Goal: Task Accomplishment & Management: Use online tool/utility

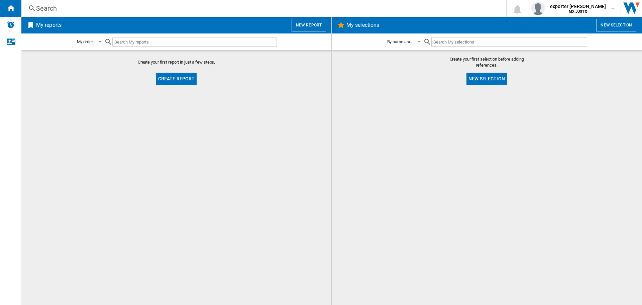
click at [312, 23] on button "New report" at bounding box center [309, 25] width 34 height 13
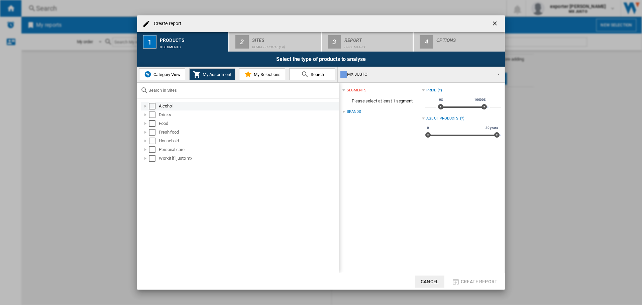
click at [155, 105] on div "Select" at bounding box center [152, 106] width 7 height 7
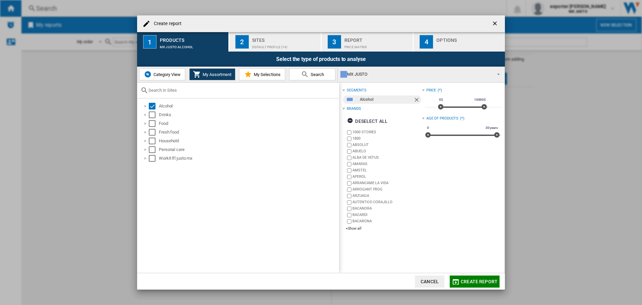
click at [284, 44] on div "Default profile (14)" at bounding box center [285, 45] width 66 height 7
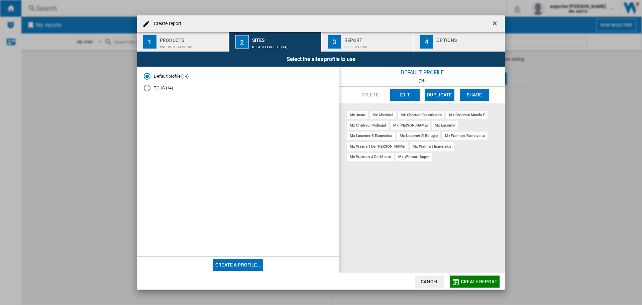
click at [406, 95] on button "Edit" at bounding box center [404, 95] width 29 height 12
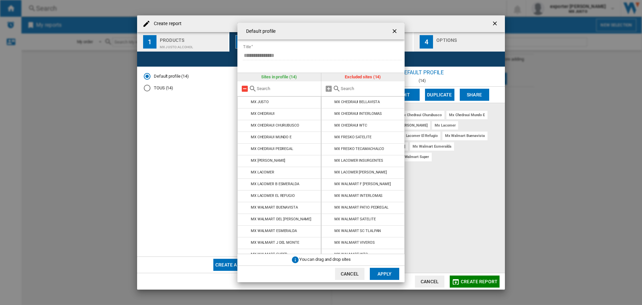
click at [244, 88] on md-icon at bounding box center [245, 89] width 8 height 8
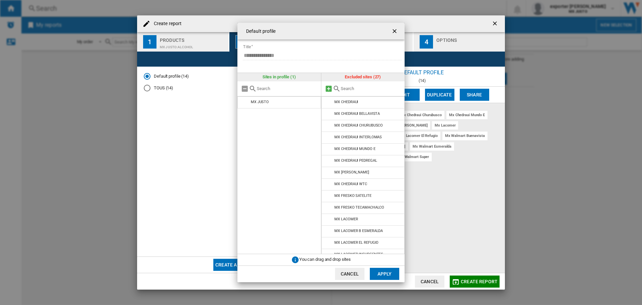
click at [327, 86] on md-icon at bounding box center [329, 89] width 8 height 8
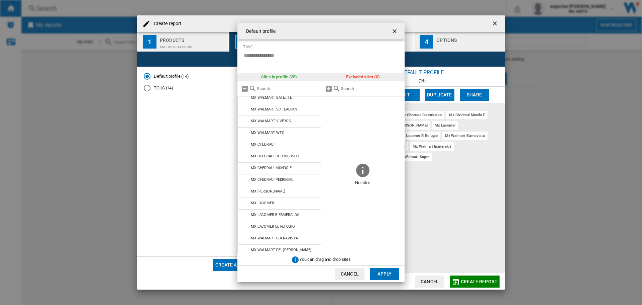
scroll to position [134, 0]
click at [375, 269] on button "Apply" at bounding box center [384, 273] width 29 height 12
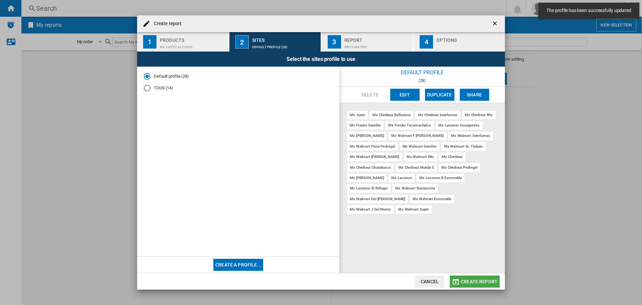
click at [466, 281] on span "Create report" at bounding box center [479, 280] width 37 height 5
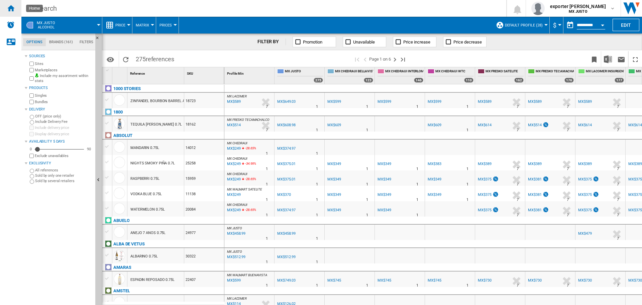
click at [13, 9] on ng-md-icon "Home" at bounding box center [11, 8] width 8 height 8
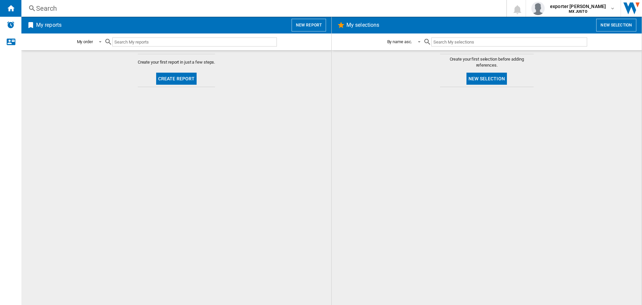
click at [313, 20] on button "New report" at bounding box center [309, 25] width 34 height 13
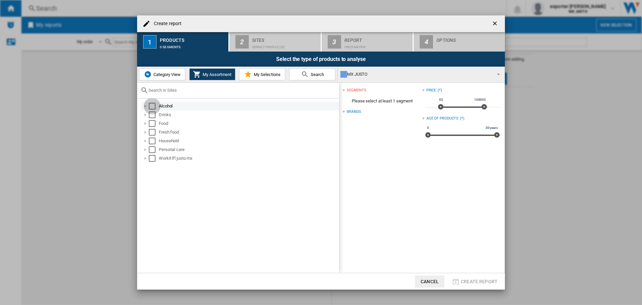
click at [152, 105] on div "Select" at bounding box center [152, 106] width 7 height 7
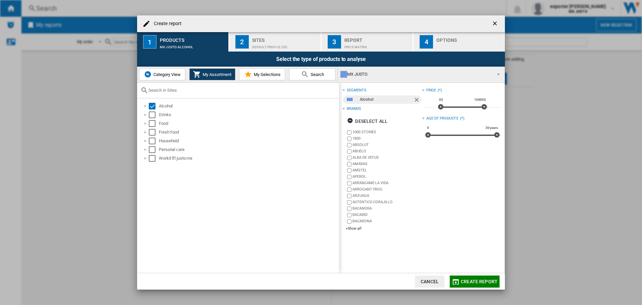
click at [270, 46] on div "Default profile (28)" at bounding box center [285, 45] width 66 height 7
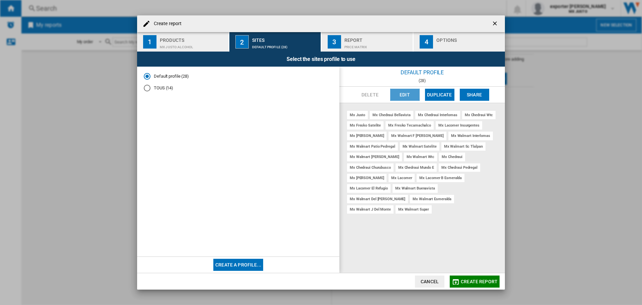
click at [411, 92] on button "Edit" at bounding box center [404, 95] width 29 height 12
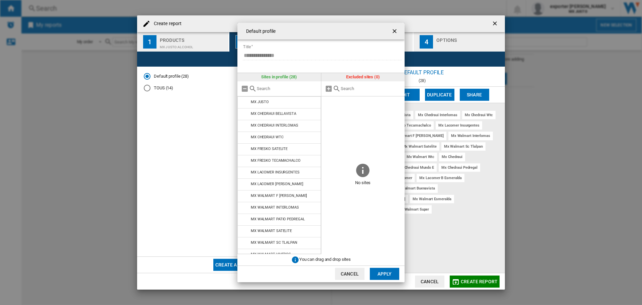
drag, startPoint x: 394, startPoint y: 33, endPoint x: 386, endPoint y: 35, distance: 8.5
click at [389, 35] on button "Default profile ..." at bounding box center [394, 30] width 13 height 13
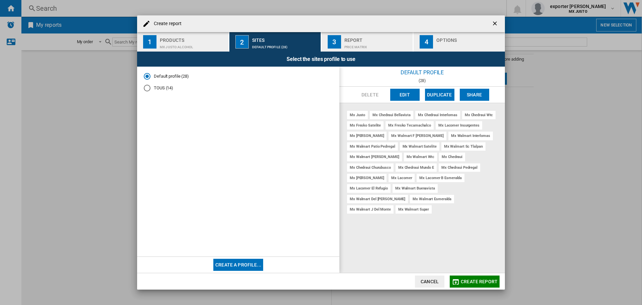
drag, startPoint x: 161, startPoint y: 87, endPoint x: 265, endPoint y: 81, distance: 104.5
click at [162, 87] on md-radio-button "TOUS (14)" at bounding box center [238, 88] width 189 height 6
click at [404, 94] on button "Edit" at bounding box center [404, 95] width 29 height 12
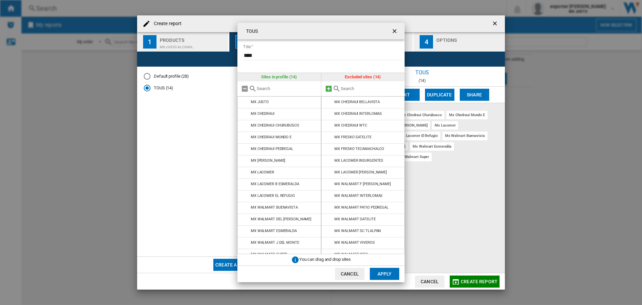
click at [329, 89] on md-icon "TOUS Title ..." at bounding box center [329, 89] width 8 height 8
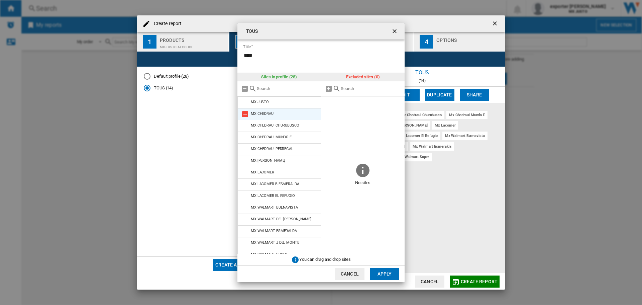
click at [244, 113] on md-icon "TOUS Title ..." at bounding box center [245, 114] width 8 height 8
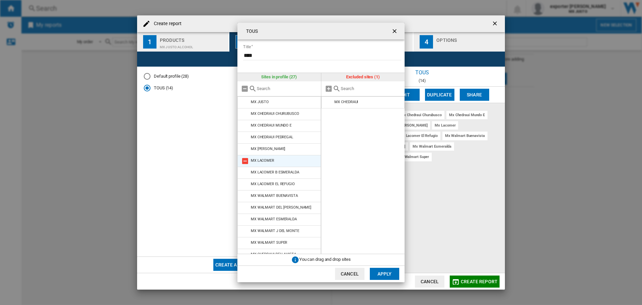
click at [245, 158] on md-icon "TOUS Title ..." at bounding box center [245, 161] width 8 height 8
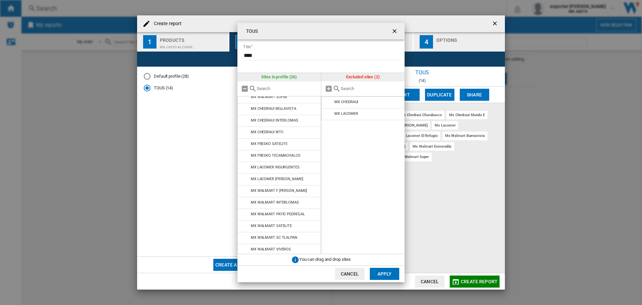
scroll to position [147, 0]
click at [381, 273] on button "Apply" at bounding box center [384, 273] width 29 height 12
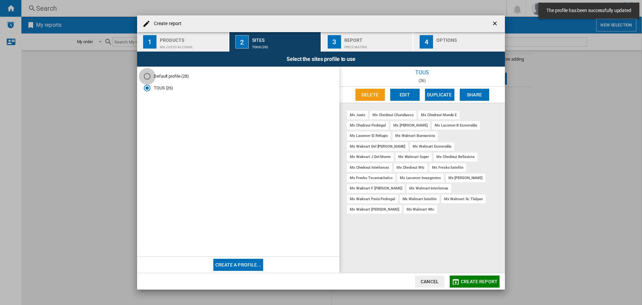
click at [150, 78] on div "Default profile (28)" at bounding box center [147, 76] width 7 height 7
click at [411, 93] on button "Edit" at bounding box center [404, 95] width 29 height 12
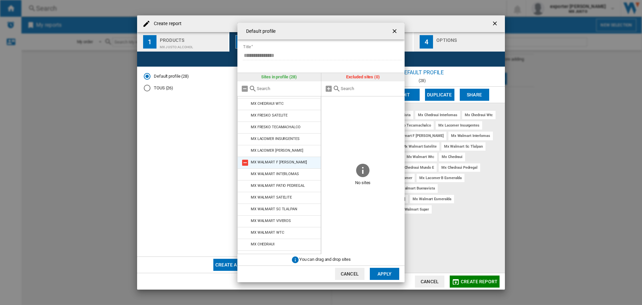
scroll to position [67, 0]
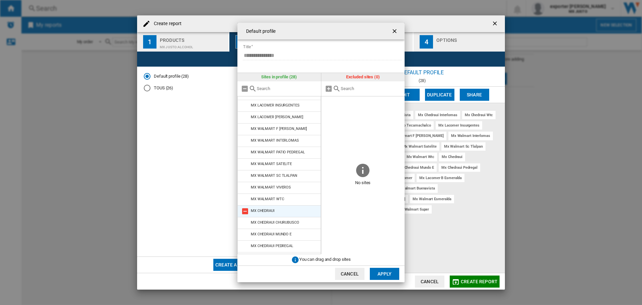
click at [245, 210] on md-icon "Default profile ..." at bounding box center [245, 211] width 8 height 8
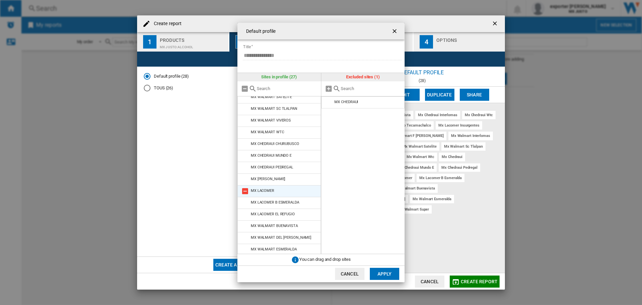
click at [245, 190] on md-icon "Default profile ..." at bounding box center [245, 191] width 8 height 8
click at [379, 271] on button "Apply" at bounding box center [384, 273] width 29 height 12
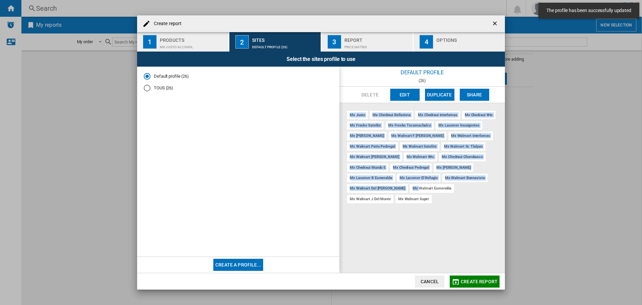
drag, startPoint x: 397, startPoint y: 200, endPoint x: 346, endPoint y: 113, distance: 100.2
click at [346, 113] on div "mx [PERSON_NAME] mx chedraui bellavista mx chedraui interlomas mx chedraui wtc …" at bounding box center [421, 188] width 165 height 170
copy div "mx [PERSON_NAME] mx chedraui bellavista mx chedraui interlomas mx chedraui wtc …"
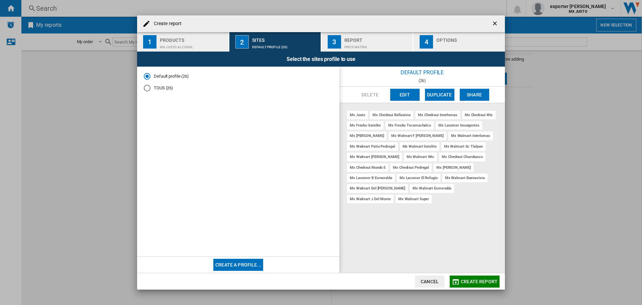
click at [228, 185] on span "Create report ..." at bounding box center [238, 172] width 189 height 153
drag, startPoint x: 390, startPoint y: 188, endPoint x: 497, endPoint y: 226, distance: 114.1
click at [497, 226] on div "mx [PERSON_NAME] mx chedraui bellavista mx chedraui interlomas mx chedraui wtc …" at bounding box center [421, 188] width 165 height 170
copy div "mx walmart [PERSON_NAME] mx walmart j del monte"
drag, startPoint x: 246, startPoint y: 201, endPoint x: 253, endPoint y: 201, distance: 6.7
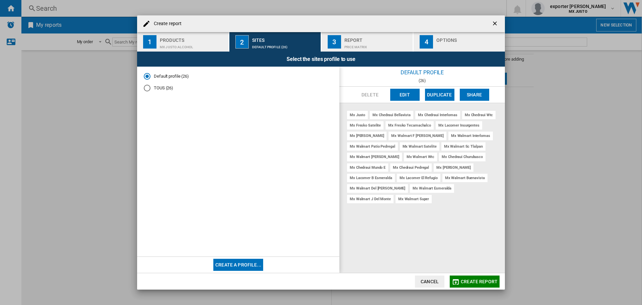
click at [246, 201] on span "Create report ..." at bounding box center [238, 172] width 189 height 153
click at [431, 199] on div "mx [PERSON_NAME] mx chedraui bellavista mx chedraui interlomas mx chedraui wtc …" at bounding box center [421, 188] width 165 height 170
drag, startPoint x: 355, startPoint y: 199, endPoint x: 386, endPoint y: 199, distance: 31.1
click at [386, 199] on div "mx [PERSON_NAME] mx chedraui bellavista mx chedraui interlomas mx chedraui wtc …" at bounding box center [421, 188] width 165 height 170
copy div "mx walmart super"
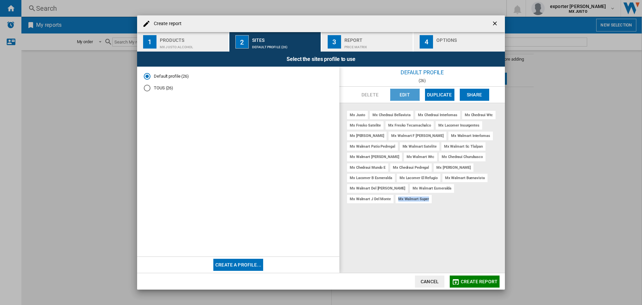
click at [405, 93] on button "Edit" at bounding box center [404, 95] width 29 height 12
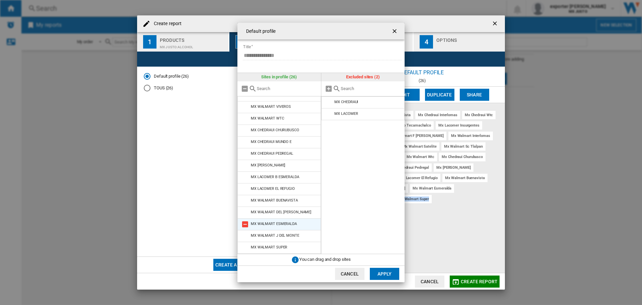
scroll to position [147, 0]
click at [248, 247] on md-icon "Default profile ..." at bounding box center [245, 247] width 8 height 8
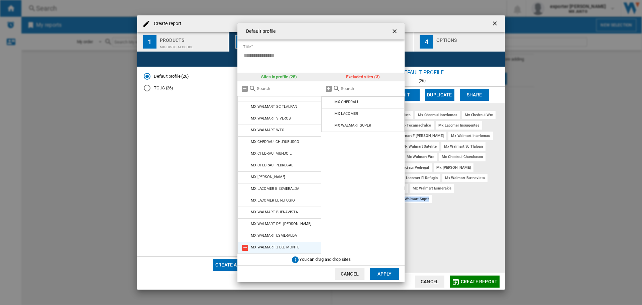
scroll to position [136, 0]
click at [385, 272] on button "Apply" at bounding box center [384, 273] width 29 height 12
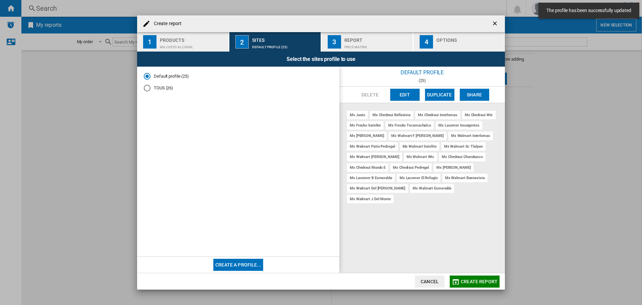
click at [155, 88] on md-radio-button "TOUS (26)" at bounding box center [238, 88] width 189 height 6
click at [409, 95] on button "Edit" at bounding box center [404, 95] width 29 height 12
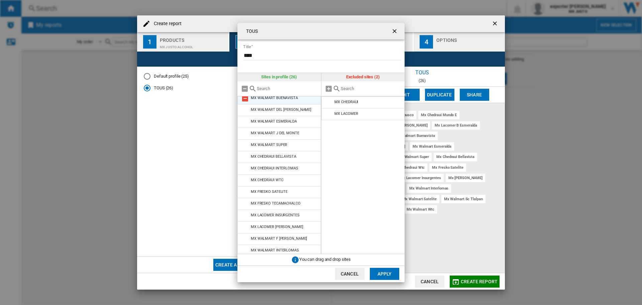
scroll to position [81, 0]
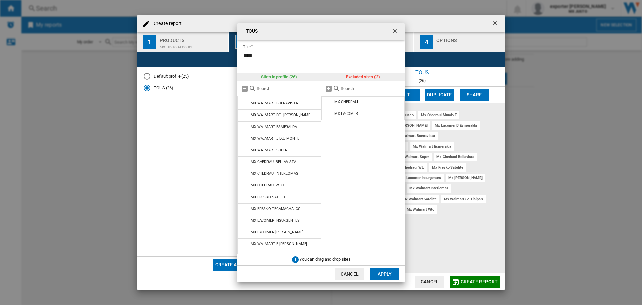
click at [282, 87] on input "TOUS Title ..." at bounding box center [287, 88] width 61 height 5
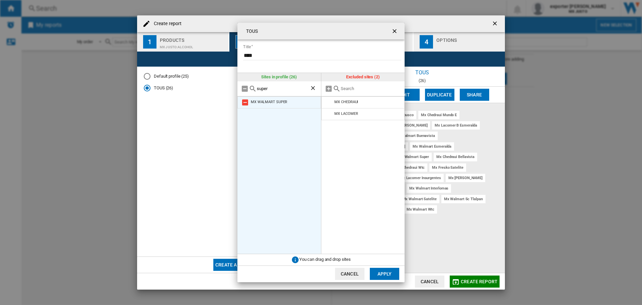
type input "super"
click at [245, 104] on md-icon "TOUS Title ..." at bounding box center [245, 102] width 8 height 8
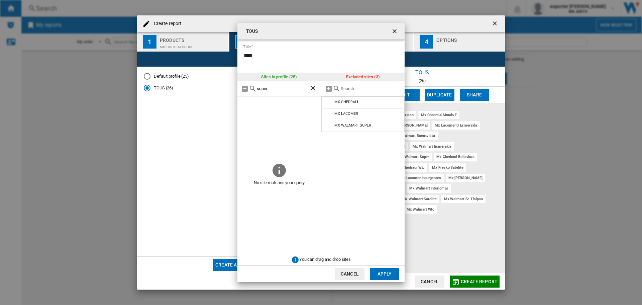
click at [384, 274] on button "Apply" at bounding box center [384, 273] width 29 height 12
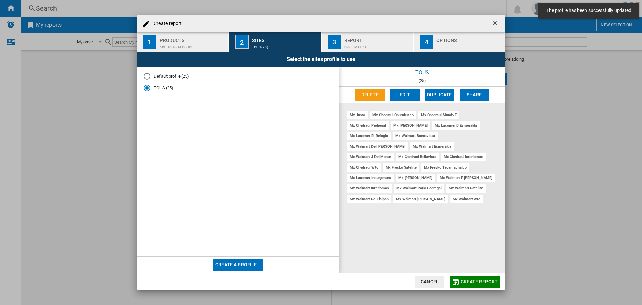
click at [538, 264] on div "Create report 1 Products MX [PERSON_NAME]:Alcohol 2 Sites TOUS (25) 3 Report Pr…" at bounding box center [321, 152] width 642 height 305
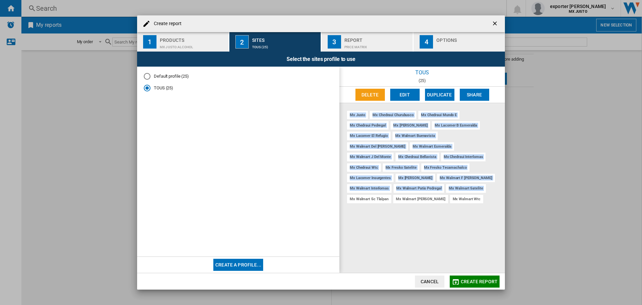
drag, startPoint x: 389, startPoint y: 198, endPoint x: 349, endPoint y: 114, distance: 93.2
click at [349, 114] on div "mx [PERSON_NAME] mx chedraui churubusco mx chedraui mundo e mx chedraui pedrega…" at bounding box center [421, 188] width 165 height 170
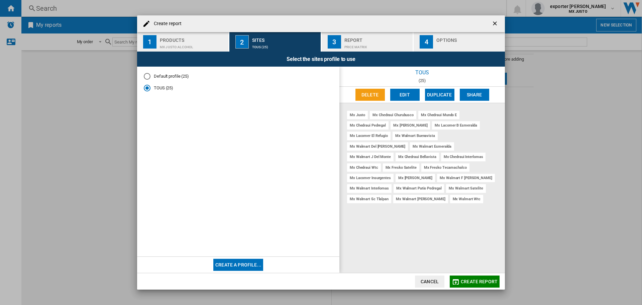
click at [399, 195] on div "mx [PERSON_NAME] mx chedraui churubusco mx chedraui mundo e mx chedraui pedrega…" at bounding box center [421, 188] width 165 height 170
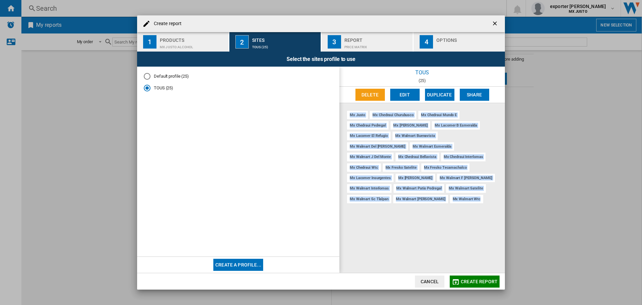
drag, startPoint x: 386, startPoint y: 201, endPoint x: 344, endPoint y: 117, distance: 93.9
click at [344, 117] on div "mx [PERSON_NAME] mx chedraui churubusco mx chedraui mundo e mx chedraui pedrega…" at bounding box center [421, 188] width 165 height 170
copy div "mx [PERSON_NAME] mx chedraui churubusco mx chedraui mundo e mx chedraui pedrega…"
click at [407, 90] on button "Edit" at bounding box center [404, 95] width 29 height 12
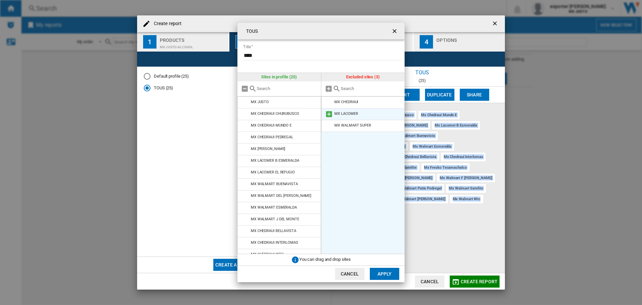
click at [329, 116] on md-icon "TOUS Title ..." at bounding box center [329, 114] width 8 height 8
click at [388, 273] on button "Apply" at bounding box center [384, 273] width 29 height 12
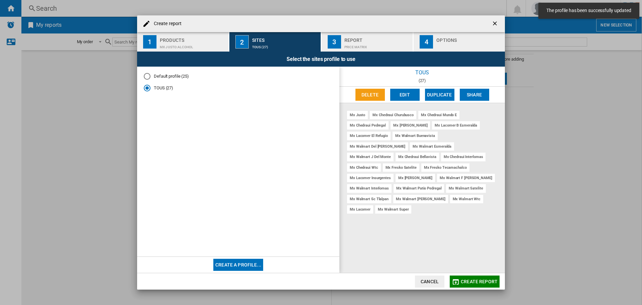
click at [170, 77] on md-radio-button "Default profile (25)" at bounding box center [238, 76] width 189 height 6
click at [405, 96] on button "Edit" at bounding box center [404, 95] width 29 height 12
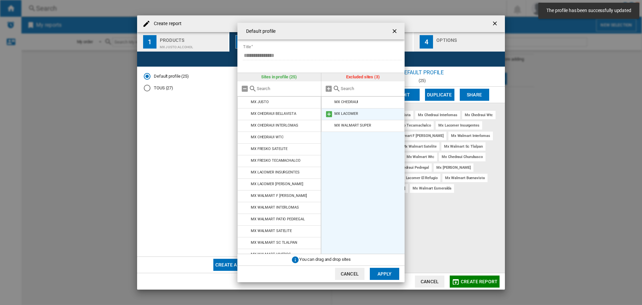
click at [328, 111] on md-icon "Default profile ..." at bounding box center [329, 114] width 8 height 8
drag, startPoint x: 328, startPoint y: 111, endPoint x: 375, endPoint y: 210, distance: 109.5
click at [328, 112] on md-icon "Default profile ..." at bounding box center [329, 114] width 8 height 8
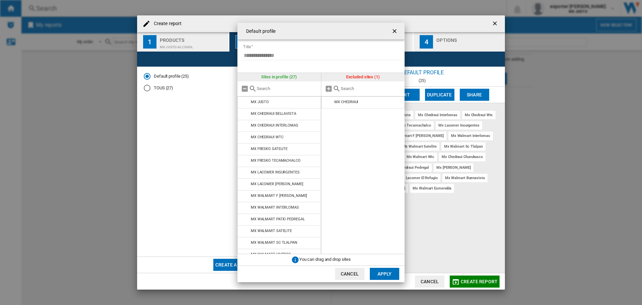
click at [386, 273] on button "Apply" at bounding box center [384, 273] width 29 height 12
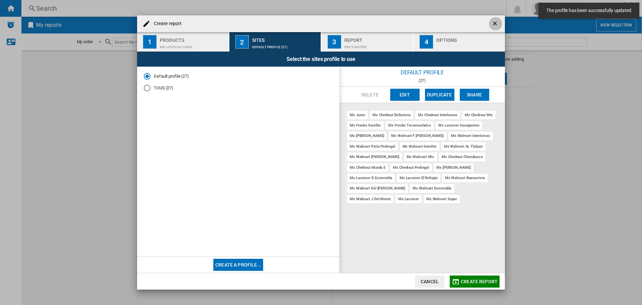
click at [495, 22] on ng-md-icon "getI18NText('BUTTONS.CLOSE_DIALOG')" at bounding box center [495, 24] width 8 height 8
